Goal: Task Accomplishment & Management: Complete application form

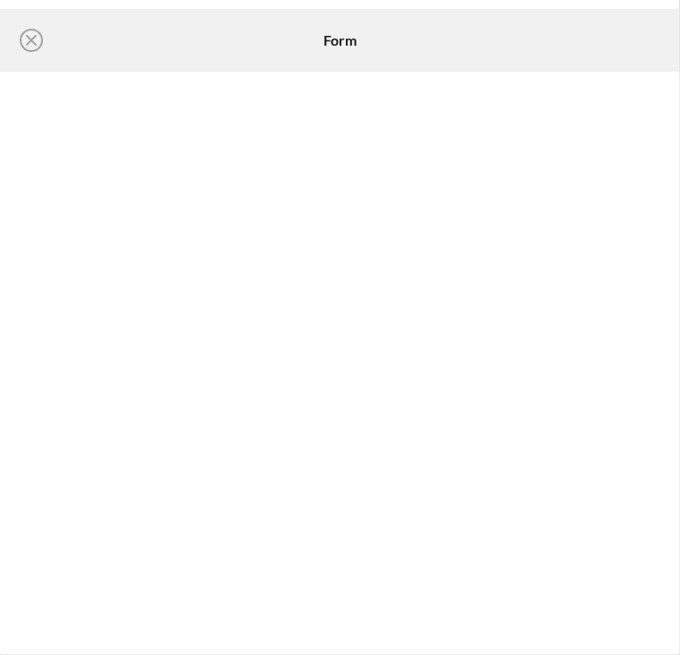
scroll to position [583, 0]
click at [160, 39] on div "Icon/Close" at bounding box center [119, 40] width 220 height 45
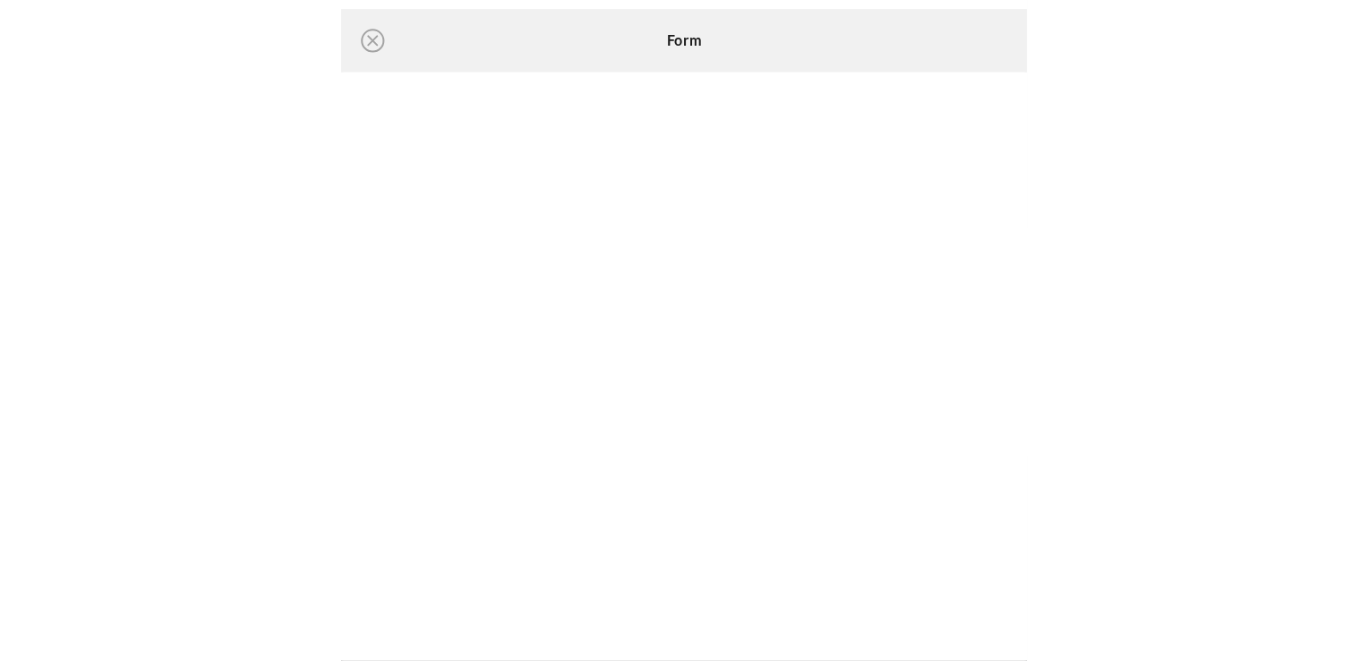
scroll to position [0, 0]
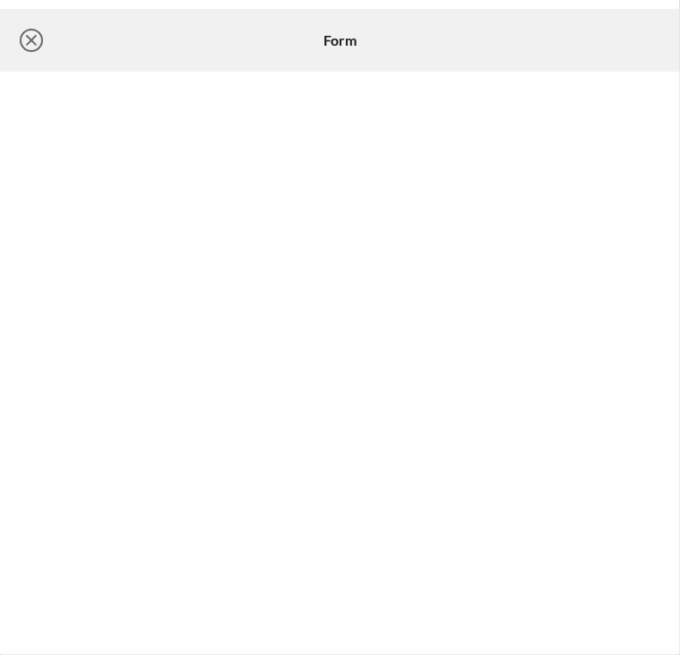
click at [42, 48] on icon "Icon/Close" at bounding box center [31, 40] width 45 height 45
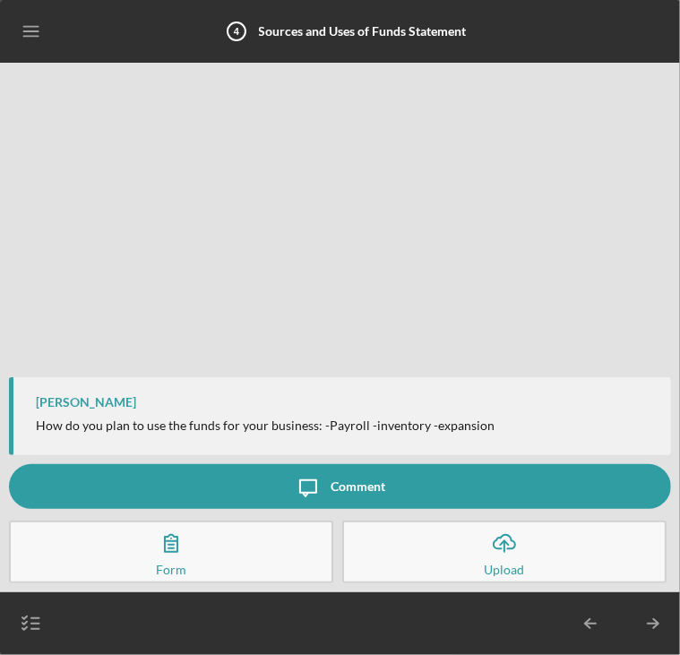
click at [44, 30] on icon "Icon/Menu" at bounding box center [32, 32] width 40 height 40
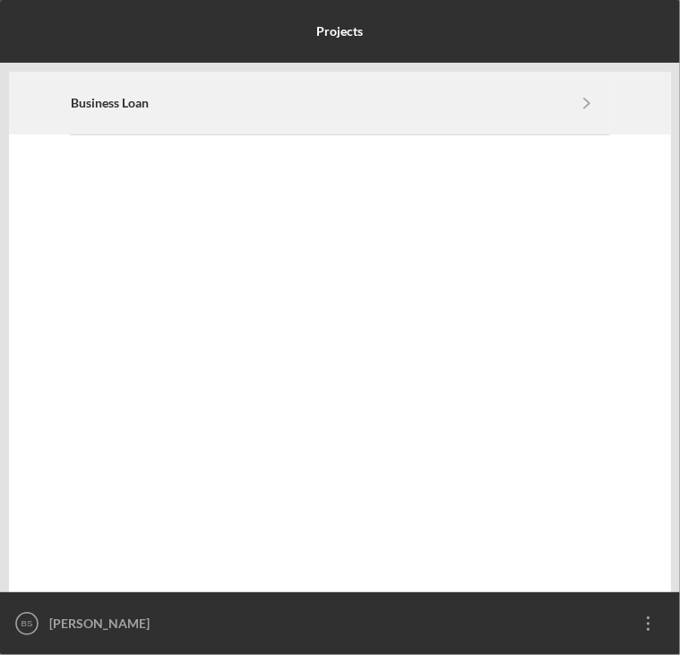
click at [340, 114] on div "Business Loan Icon/Navigate" at bounding box center [340, 103] width 538 height 61
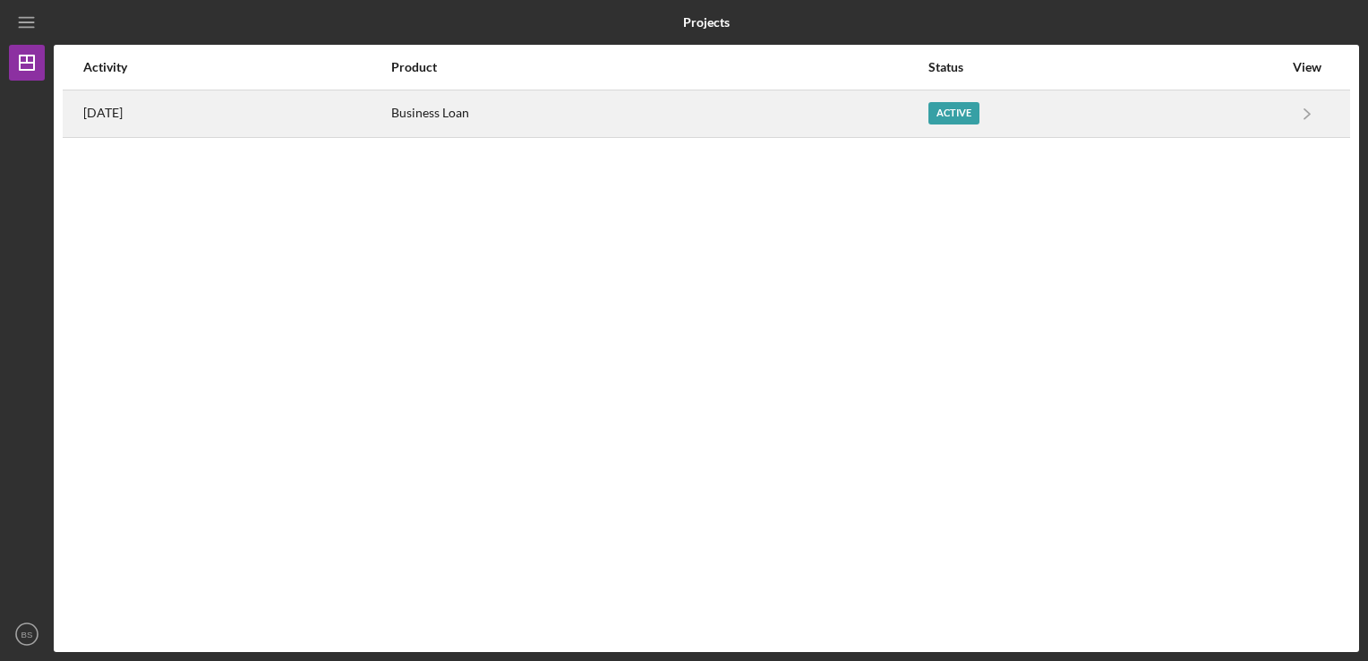
click at [679, 117] on div "Business Loan" at bounding box center [658, 113] width 535 height 45
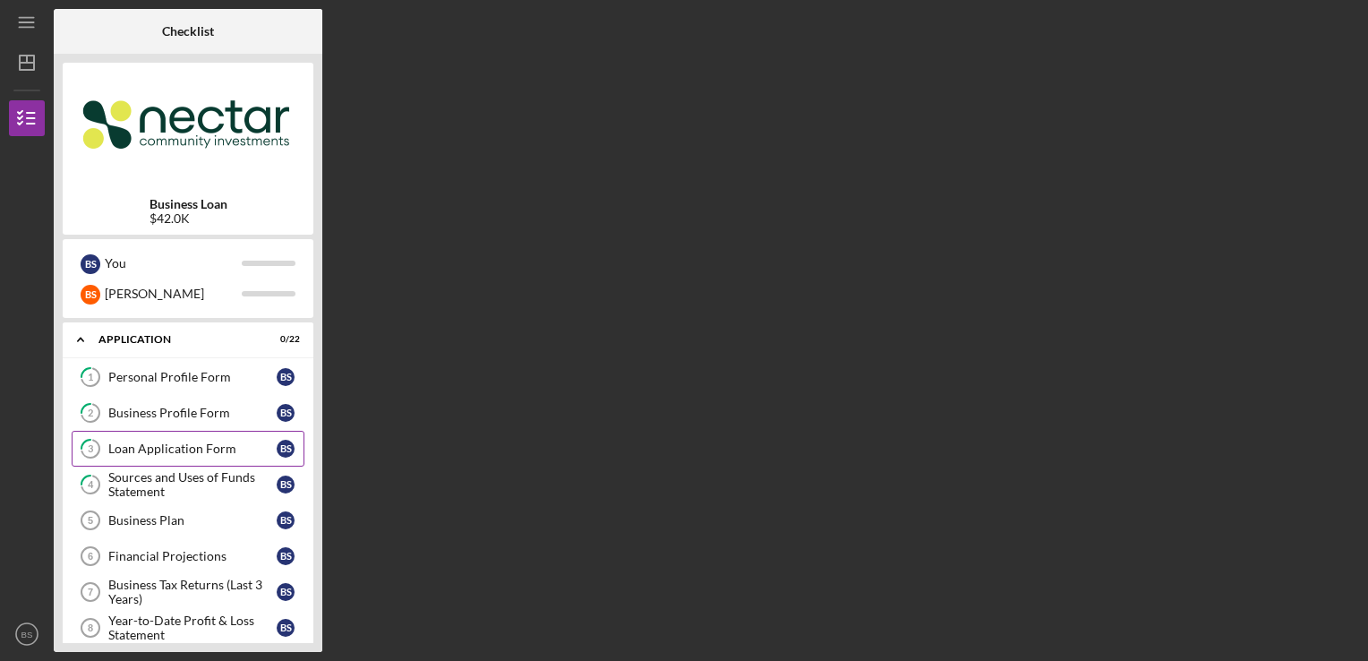
click at [232, 454] on div "Loan Application Form" at bounding box center [192, 448] width 168 height 14
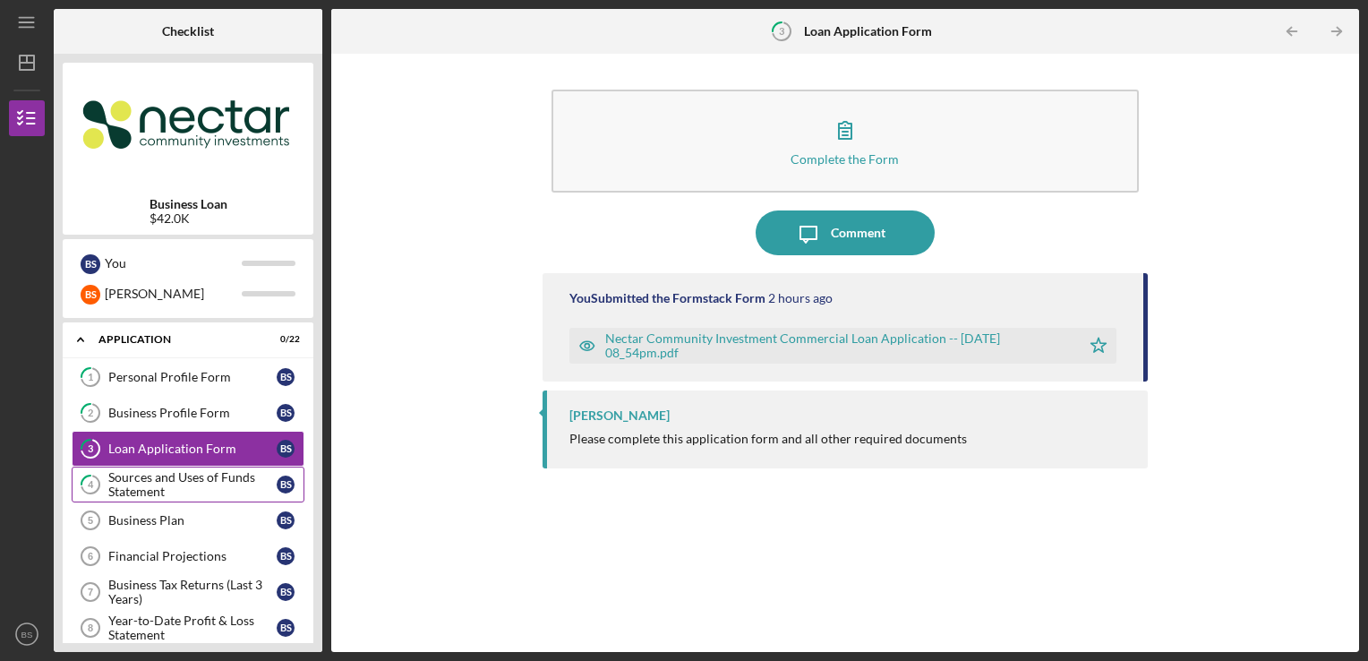
click at [231, 492] on div "Sources and Uses of Funds Statement" at bounding box center [192, 484] width 168 height 29
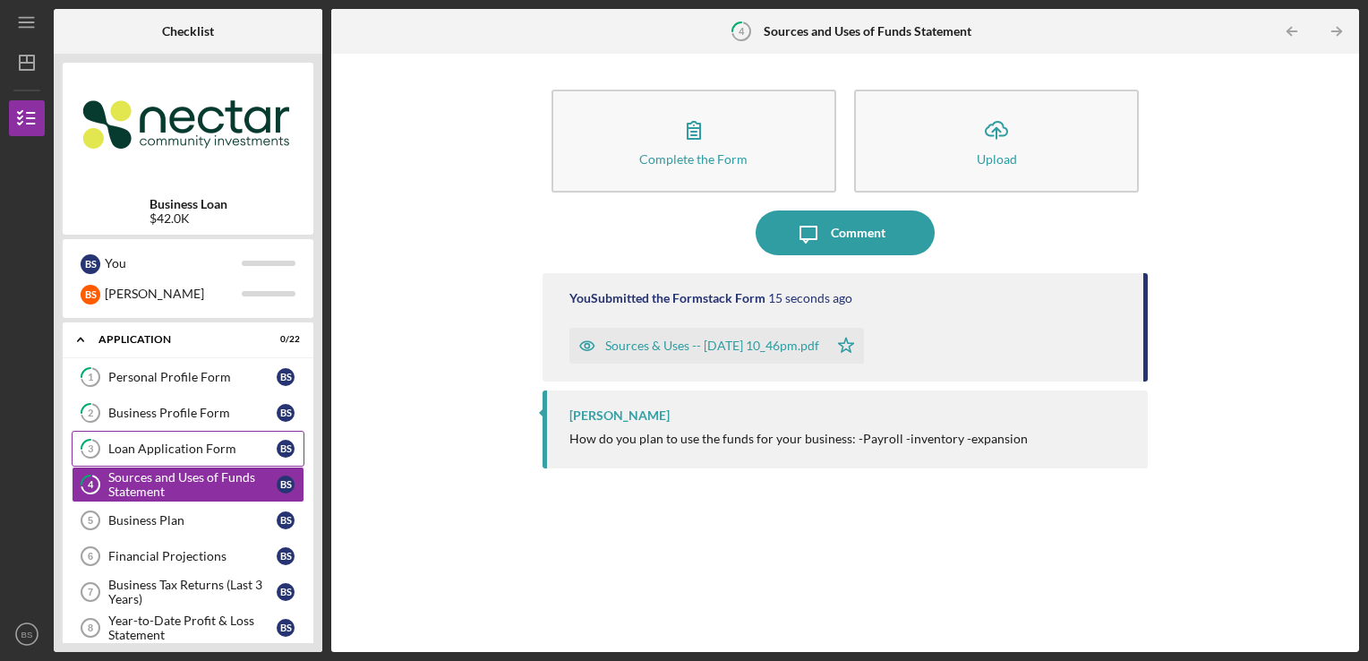
click at [231, 446] on div "Loan Application Form" at bounding box center [192, 448] width 168 height 14
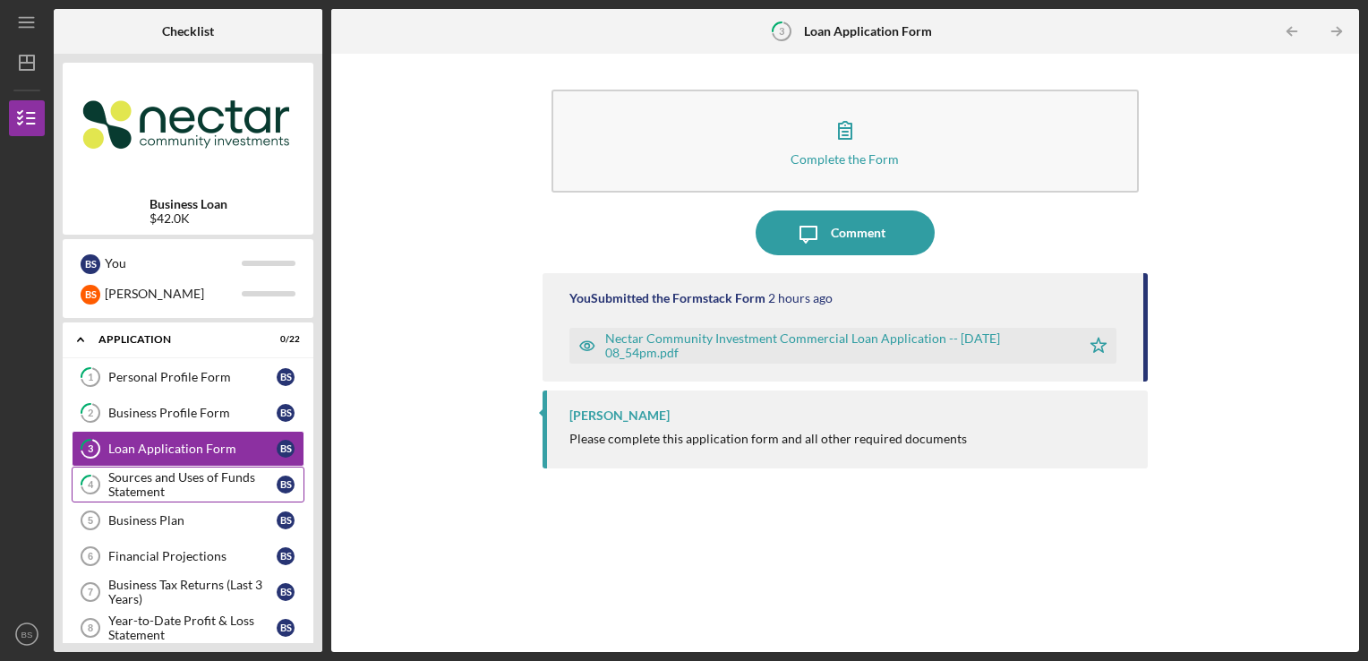
click at [220, 474] on div "Sources and Uses of Funds Statement" at bounding box center [192, 484] width 168 height 29
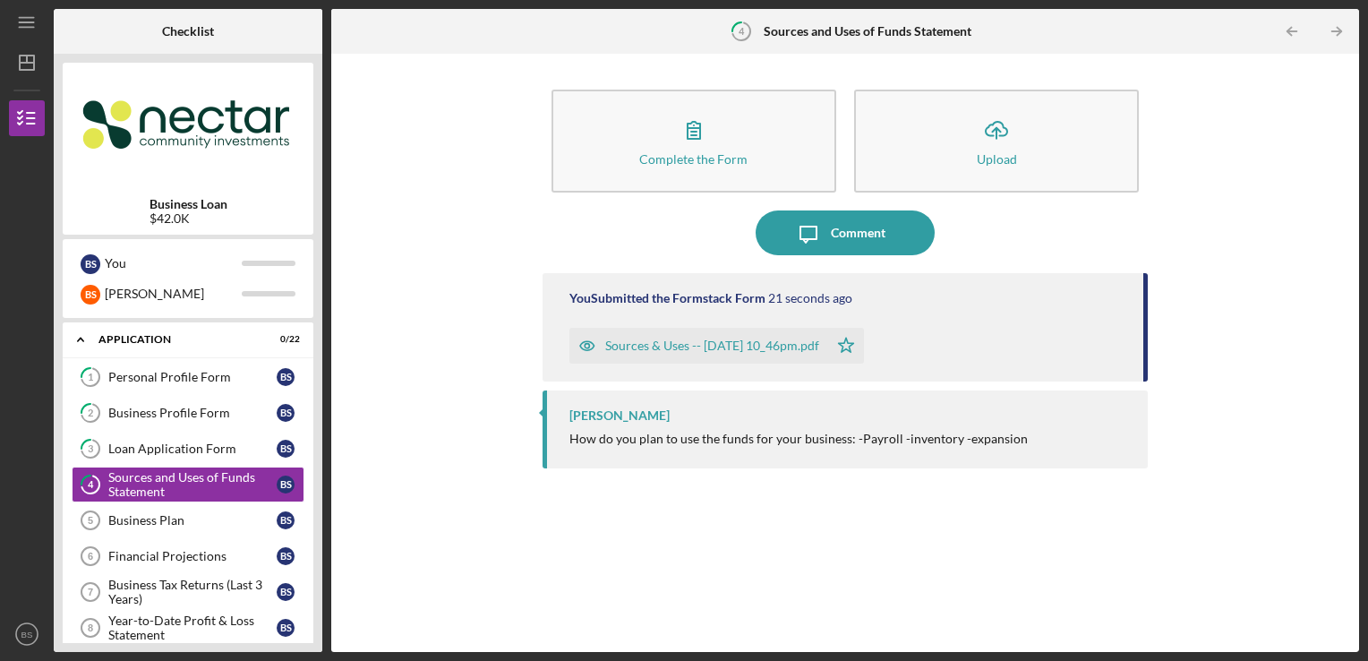
click at [362, 489] on div "Complete the Form Form Icon/Upload Upload Icon/Message Comment You Submitted th…" at bounding box center [845, 353] width 1010 height 580
click at [365, 471] on div "Complete the Form Form Icon/Upload Upload Icon/Message Comment You Submitted th…" at bounding box center [845, 353] width 1010 height 580
click at [351, 488] on div "Complete the Form Form Icon/Upload Upload Icon/Message Comment You Submitted th…" at bounding box center [845, 353] width 1010 height 580
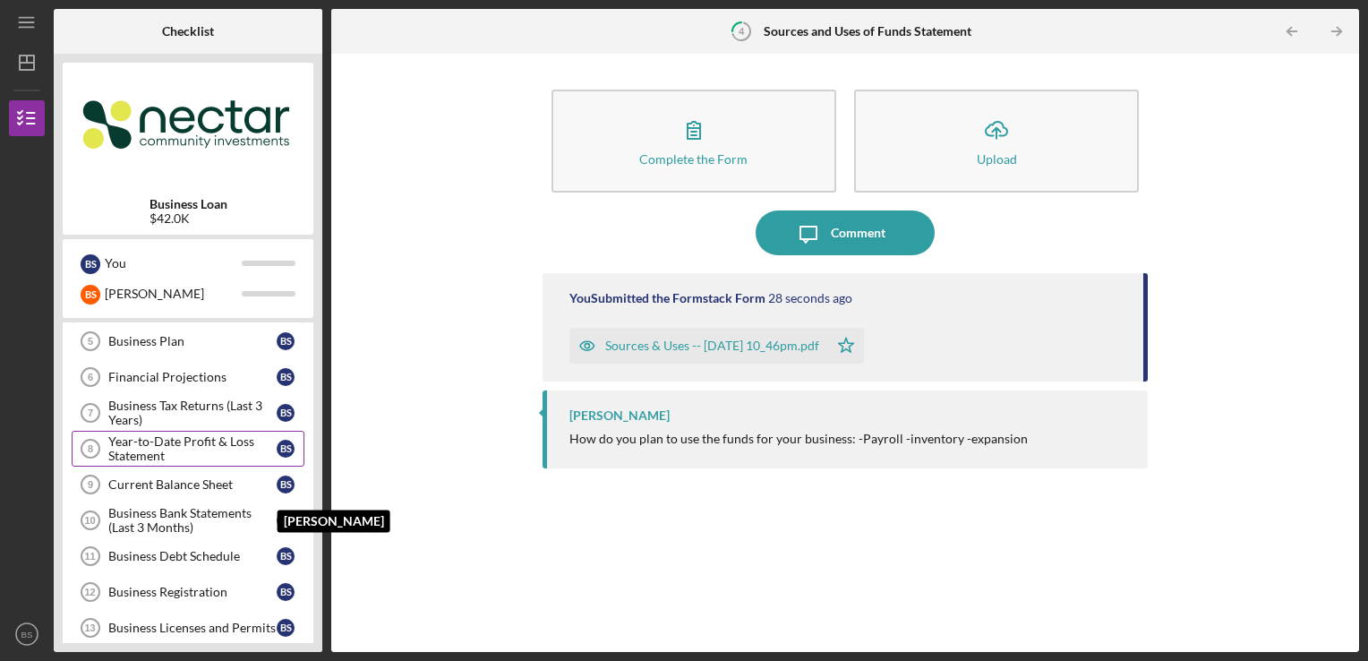
scroll to position [90, 0]
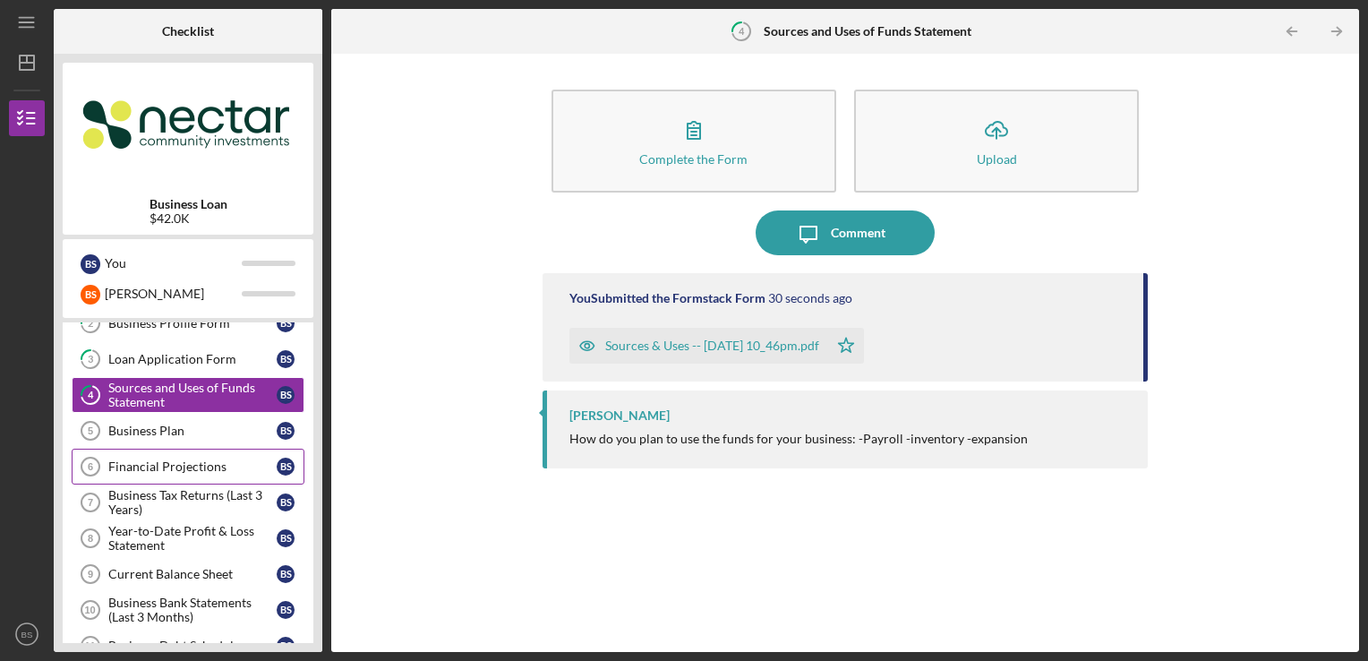
click at [243, 464] on div "Financial Projections" at bounding box center [192, 466] width 168 height 14
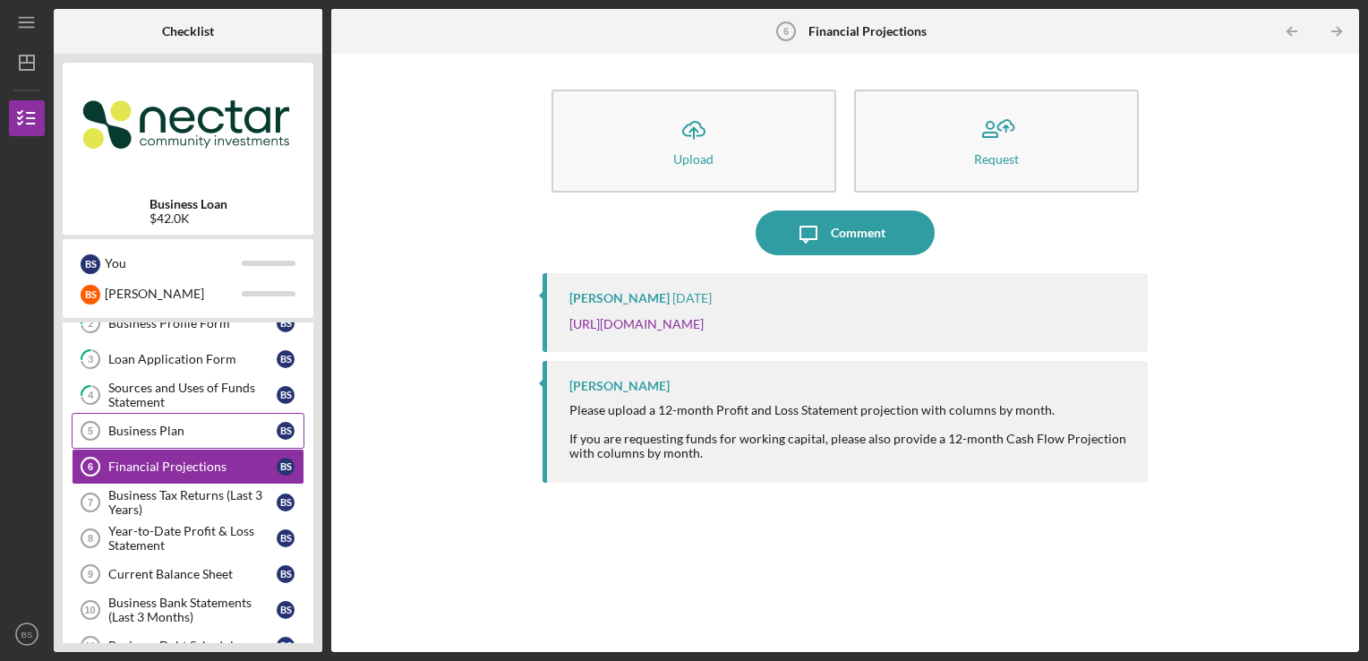
click at [247, 439] on link "Business Plan 5 Business [MEDICAL_DATA] S" at bounding box center [188, 431] width 233 height 36
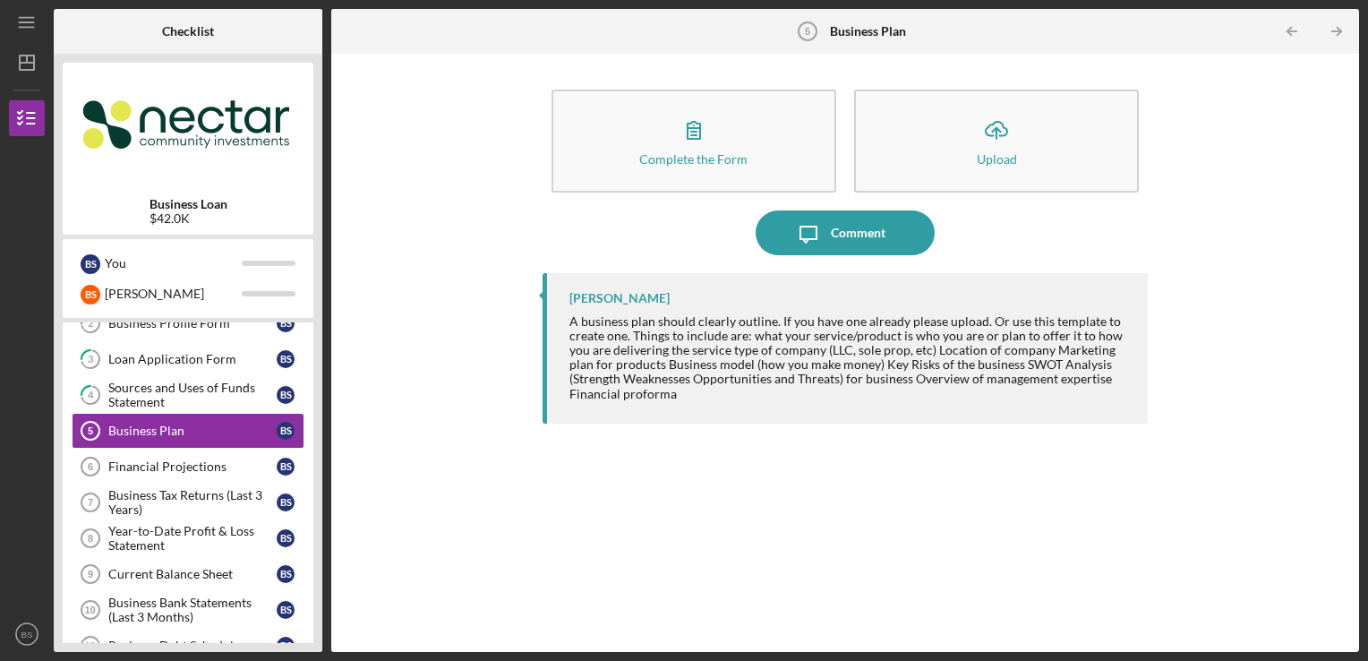
click at [370, 417] on div "Complete the Form Form Icon/Upload Upload Icon/Message Comment [PERSON_NAME] A …" at bounding box center [845, 353] width 1010 height 580
